Goal: Task Accomplishment & Management: Manage account settings

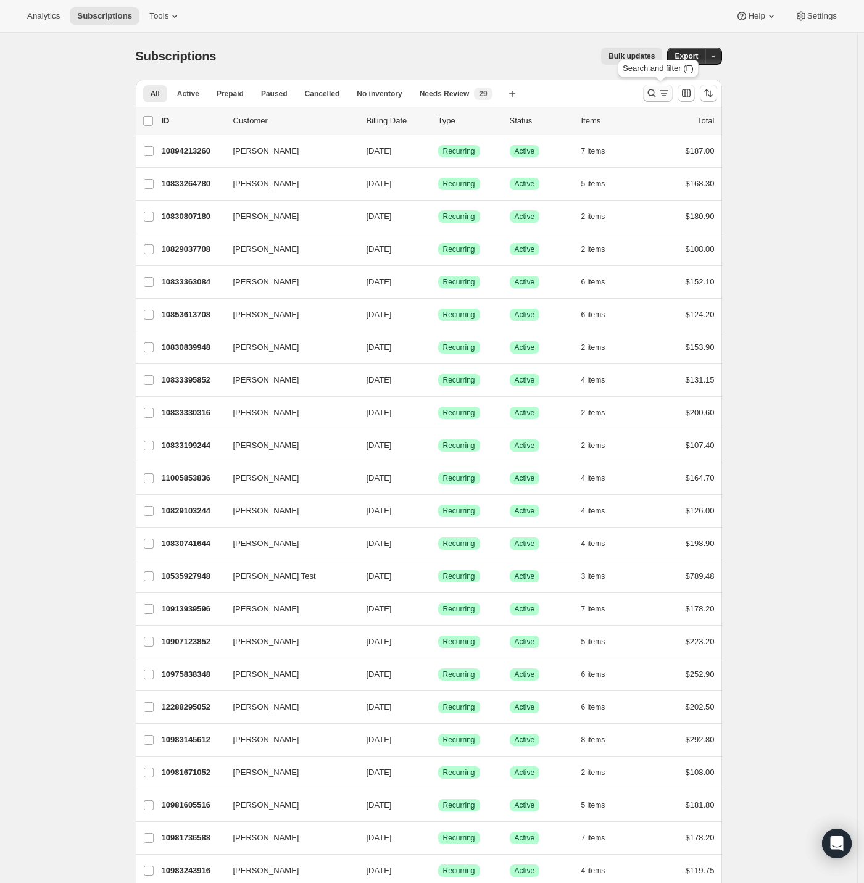
click at [651, 92] on icon "Search and filter results" at bounding box center [651, 93] width 12 height 12
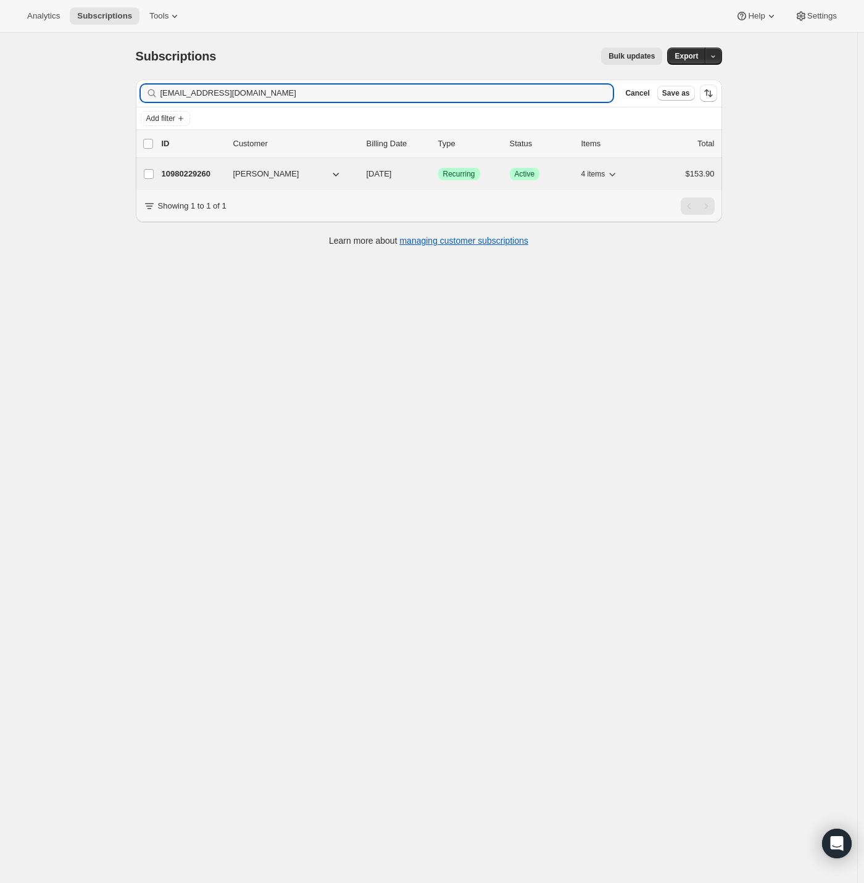
type input "[EMAIL_ADDRESS][DOMAIN_NAME]"
click at [187, 173] on p "10980229260" at bounding box center [193, 174] width 62 height 12
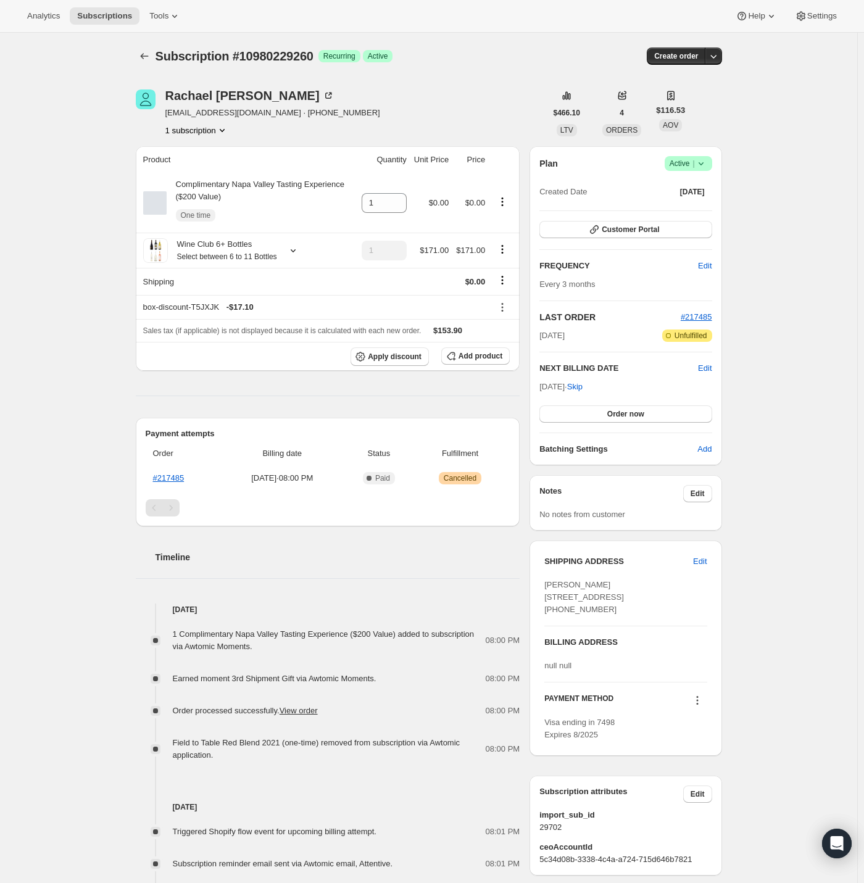
click at [707, 162] on icon at bounding box center [701, 163] width 12 height 12
click at [698, 206] on span "Cancel subscription" at bounding box center [686, 208] width 70 height 9
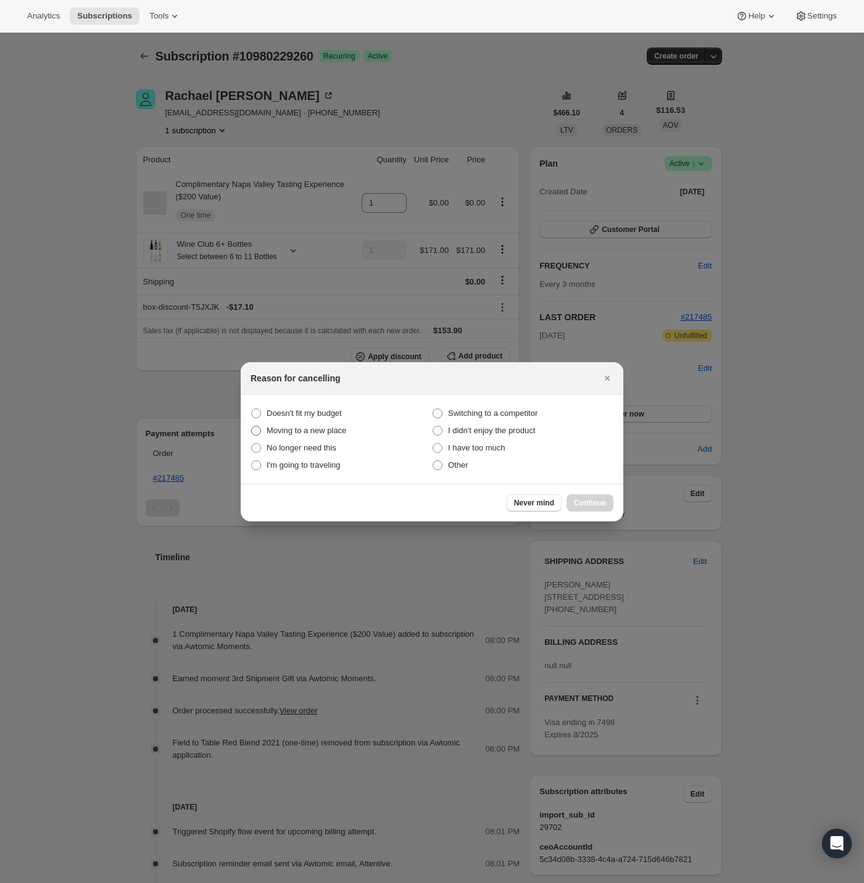
drag, startPoint x: 286, startPoint y: 415, endPoint x: 336, endPoint y: 438, distance: 55.2
click at [286, 415] on span "Doesn't fit my budget" at bounding box center [303, 412] width 75 height 9
click at [252, 409] on budget "Doesn't fit my budget" at bounding box center [251, 408] width 1 height 1
radio budget "true"
click at [437, 463] on span ":rc3:" at bounding box center [437, 465] width 10 height 10
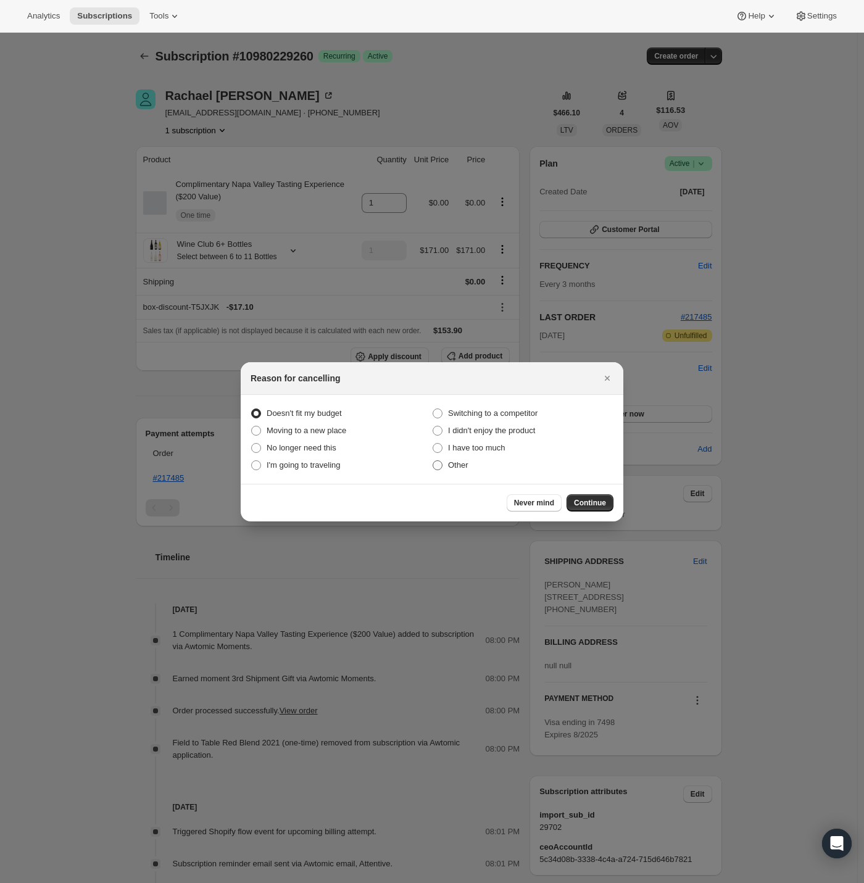
click at [433, 461] on input "Other" at bounding box center [432, 460] width 1 height 1
radio input "true"
radio budget "false"
click at [597, 501] on span "Continue" at bounding box center [590, 503] width 32 height 10
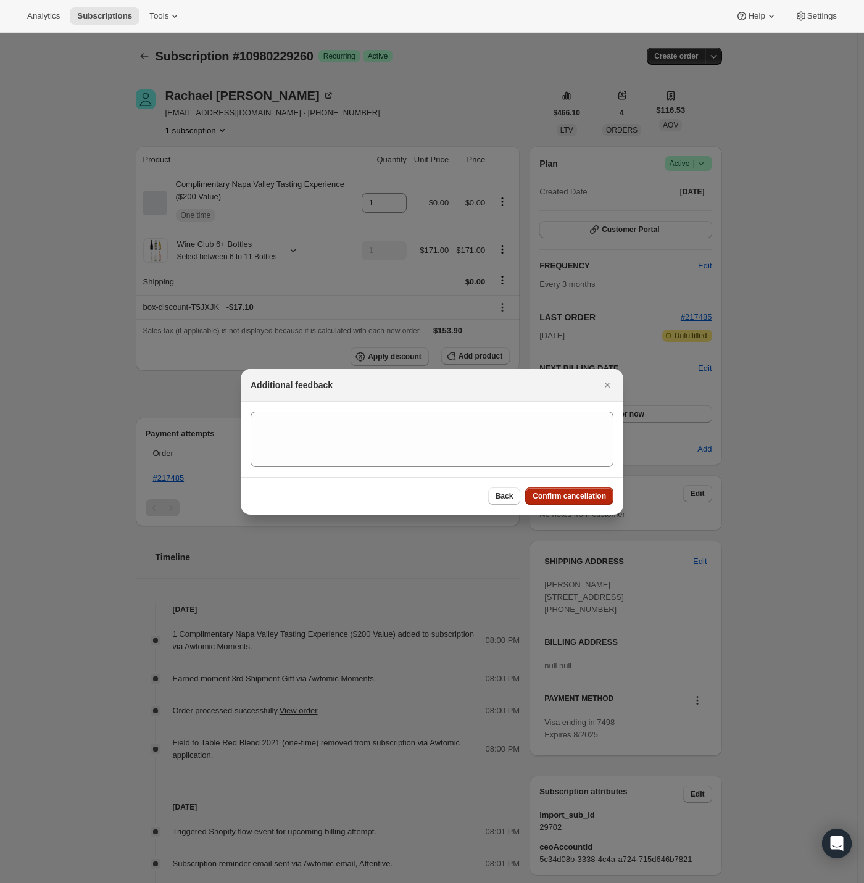
click at [590, 495] on span "Confirm cancellation" at bounding box center [568, 496] width 73 height 10
